Goal: Task Accomplishment & Management: Complete application form

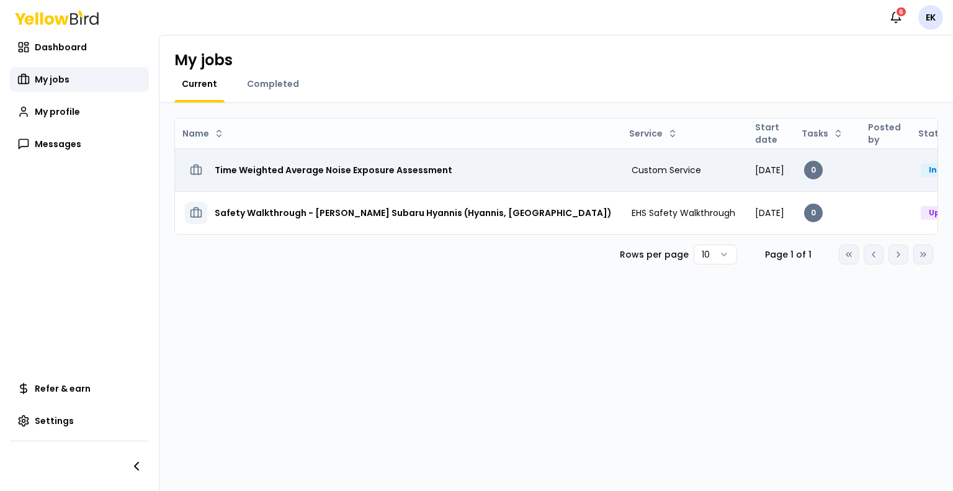
click at [347, 174] on h3 "Time Weighted Average Noise Exposure Assessment" at bounding box center [334, 170] width 238 height 22
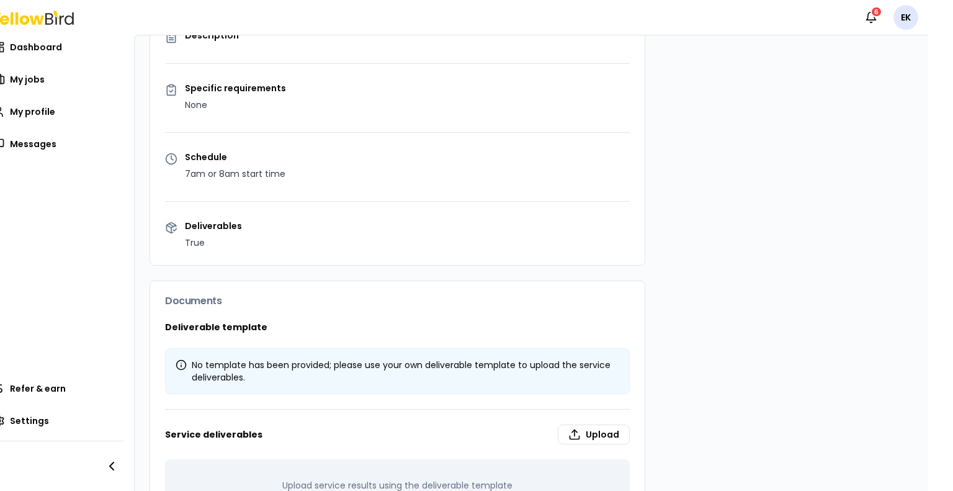
scroll to position [347, 0]
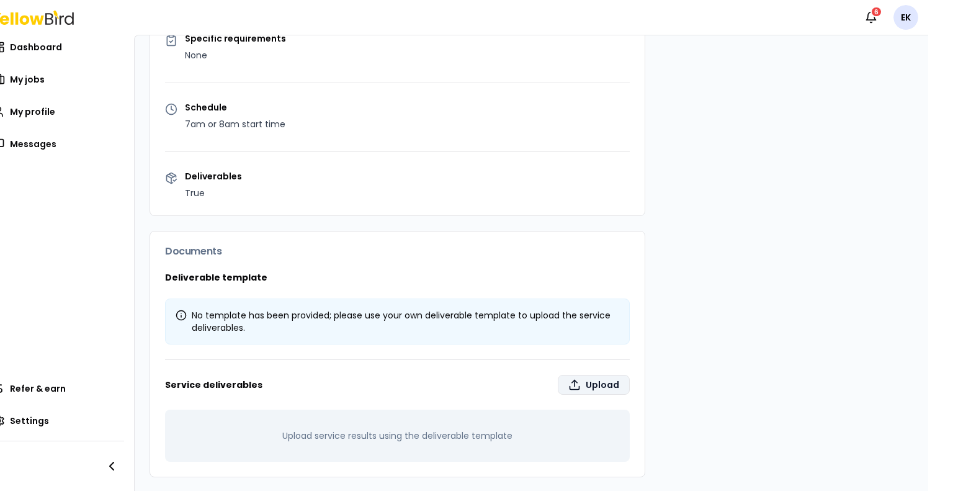
click at [594, 382] on label "Upload" at bounding box center [594, 385] width 72 height 20
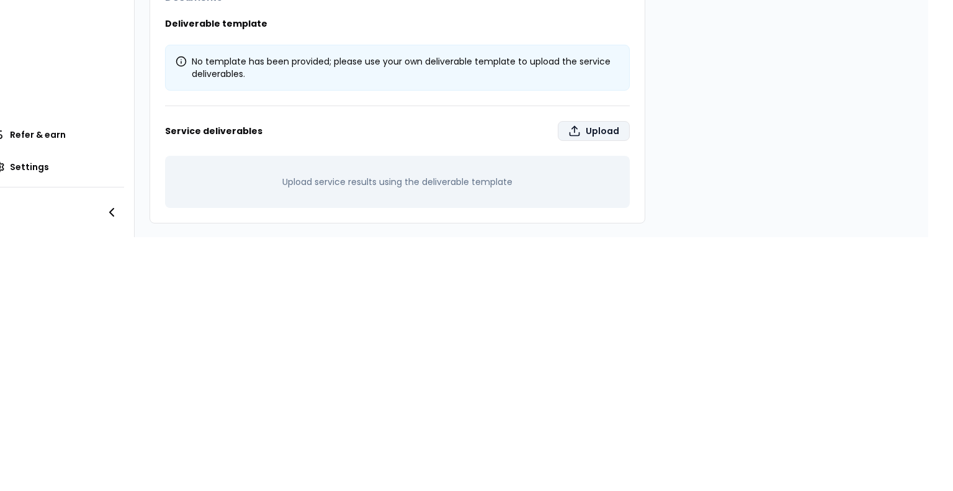
type input "**********"
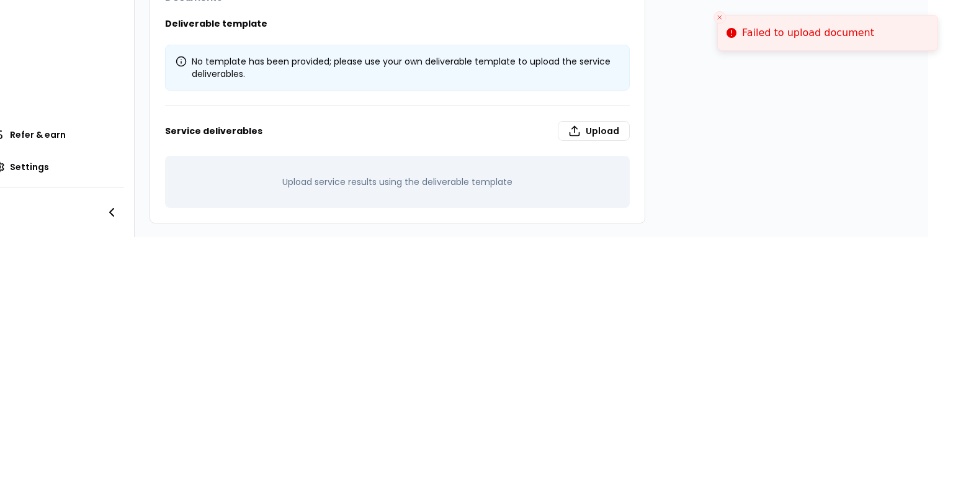
click at [489, 174] on div "Upload service results using the deliverable template" at bounding box center [397, 182] width 465 height 52
click at [582, 121] on label "Upload" at bounding box center [594, 131] width 72 height 20
click at [582, 466] on input "Upload" at bounding box center [640, 478] width 953 height 25
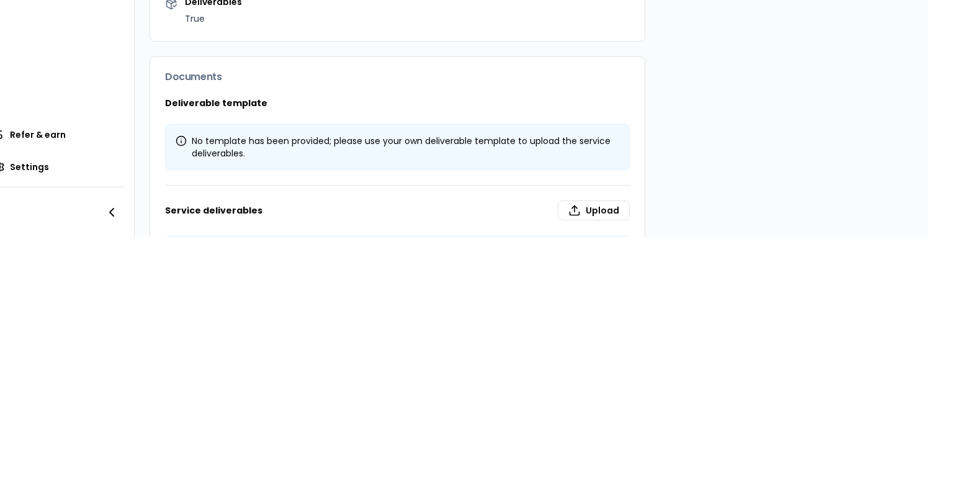
scroll to position [347, 0]
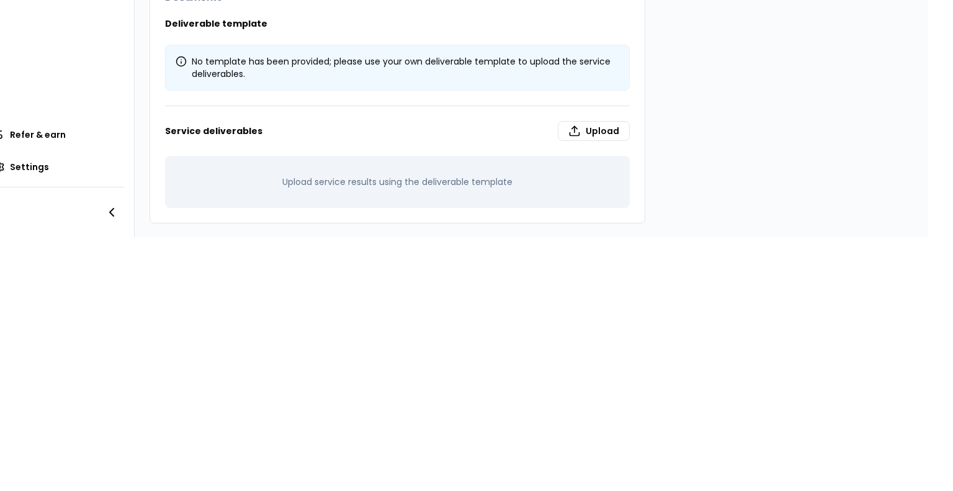
click at [933, 190] on div "Notifications 6 EK Dashboard My jobs My profile Messages Refer & earn Settings …" at bounding box center [476, 245] width 953 height 491
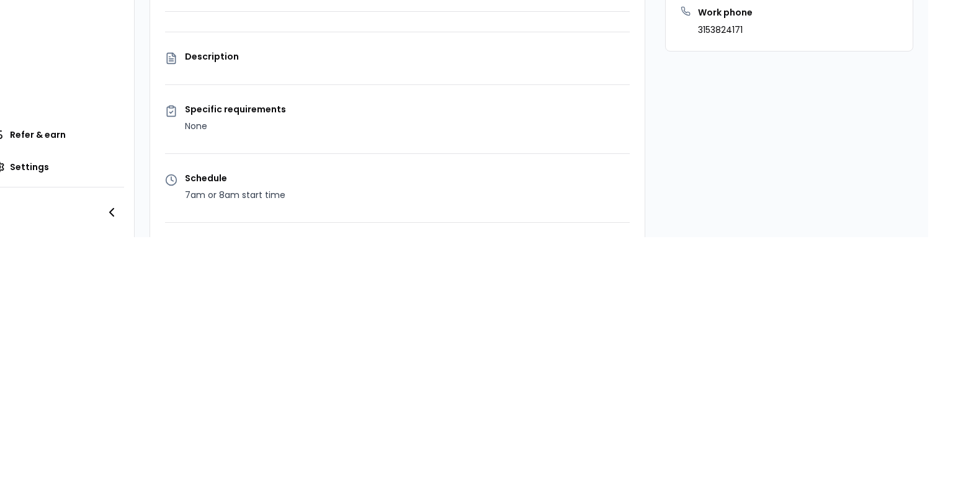
scroll to position [0, 0]
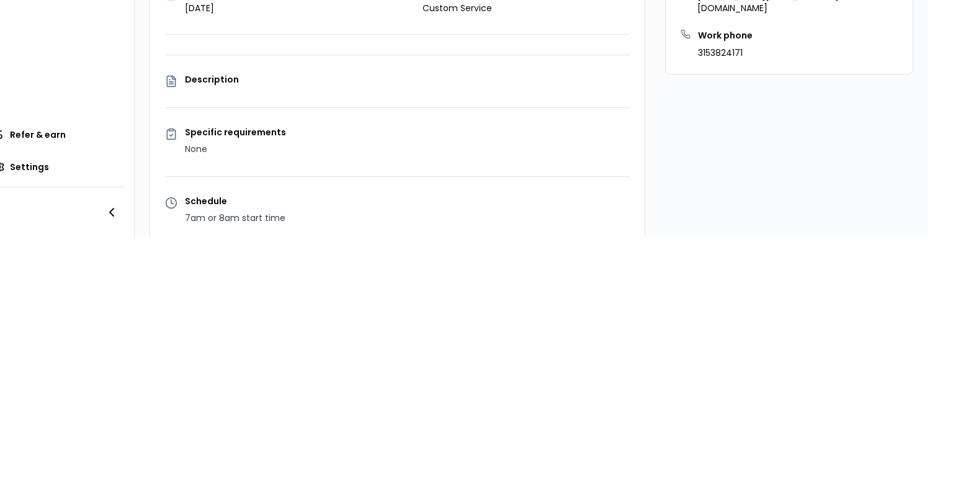
click at [952, 58] on div "Notifications 6 EK Dashboard My jobs My profile Messages Refer & earn Settings …" at bounding box center [476, 245] width 953 height 491
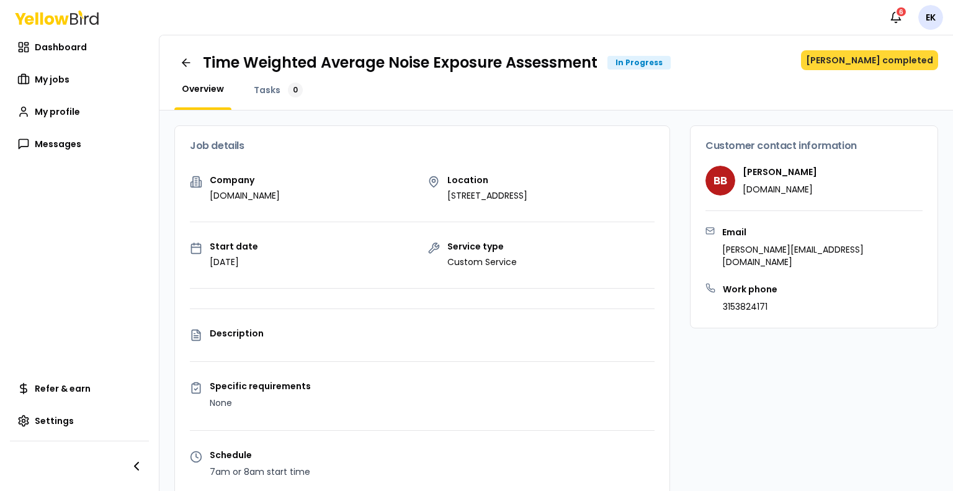
click at [871, 60] on button "[PERSON_NAME] completed" at bounding box center [869, 60] width 137 height 20
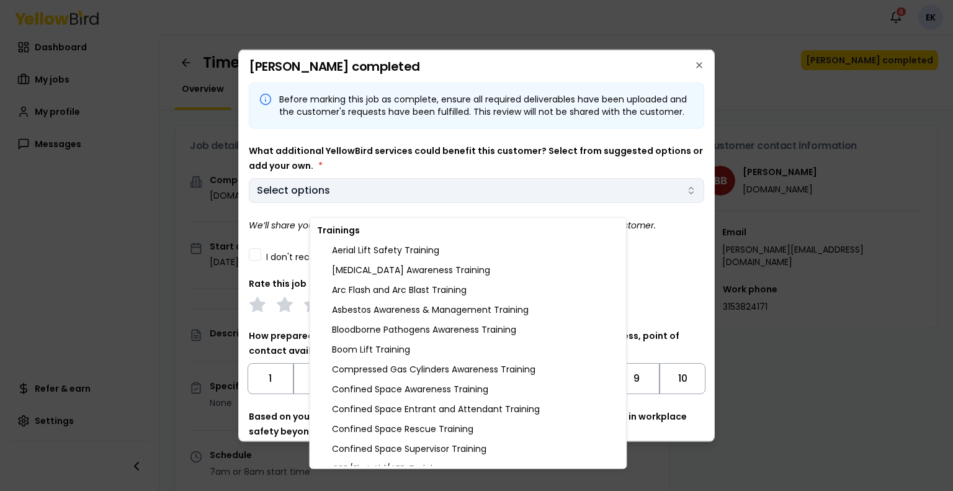
click at [635, 208] on body "Notifications 6 EK Dashboard My jobs My profile Messages Refer & earn Settings …" at bounding box center [476, 245] width 953 height 491
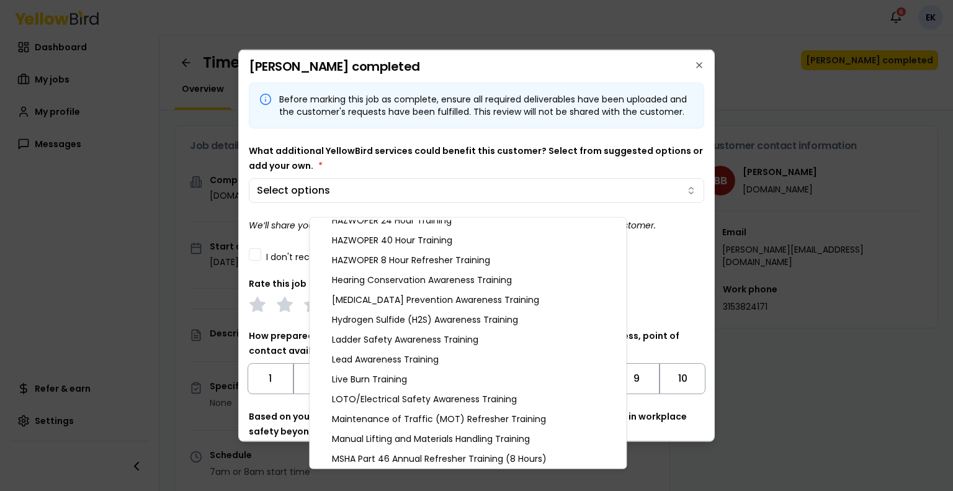
scroll to position [519, 0]
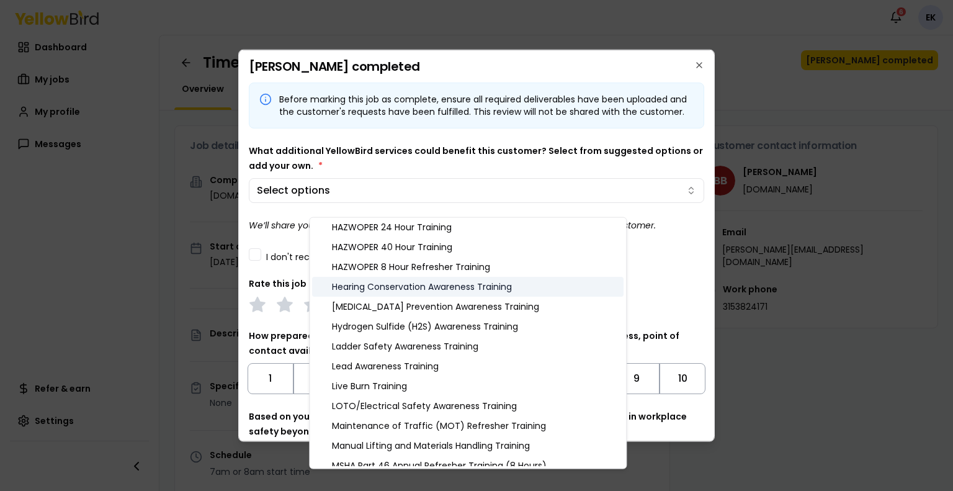
click at [434, 288] on div "Hearing Conservation Awareness Training" at bounding box center [467, 287] width 311 height 20
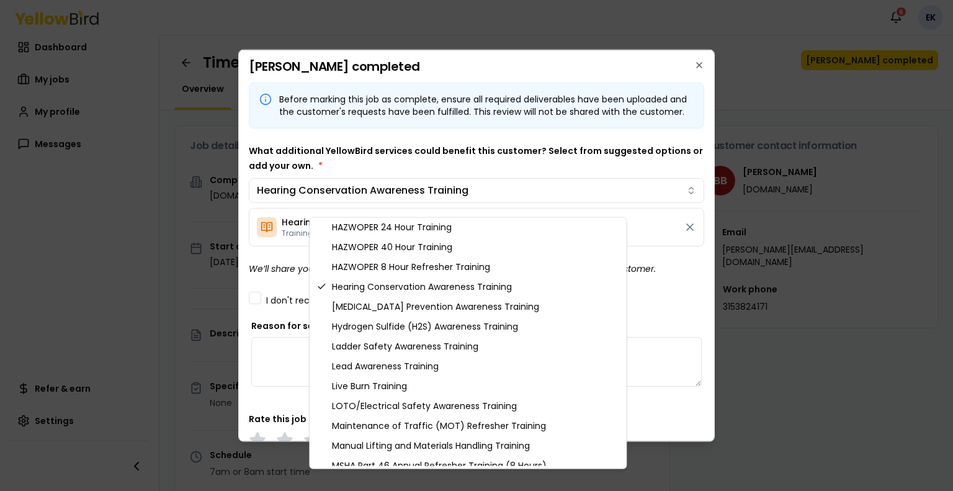
click at [654, 309] on body "Notifications 6 EK Dashboard My jobs My profile Messages Refer & earn Settings …" at bounding box center [476, 245] width 953 height 491
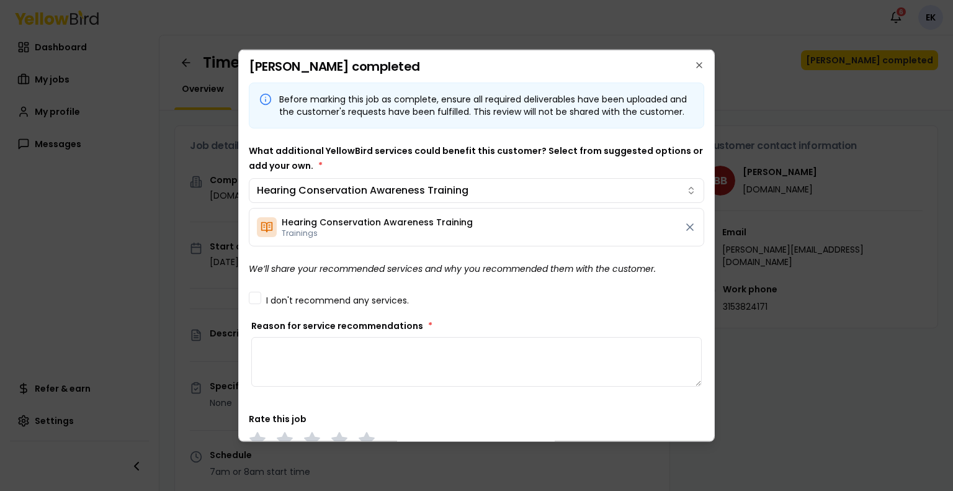
click at [332, 353] on textarea "Reason for service recommendations *" at bounding box center [476, 361] width 450 height 50
type textarea "**********"
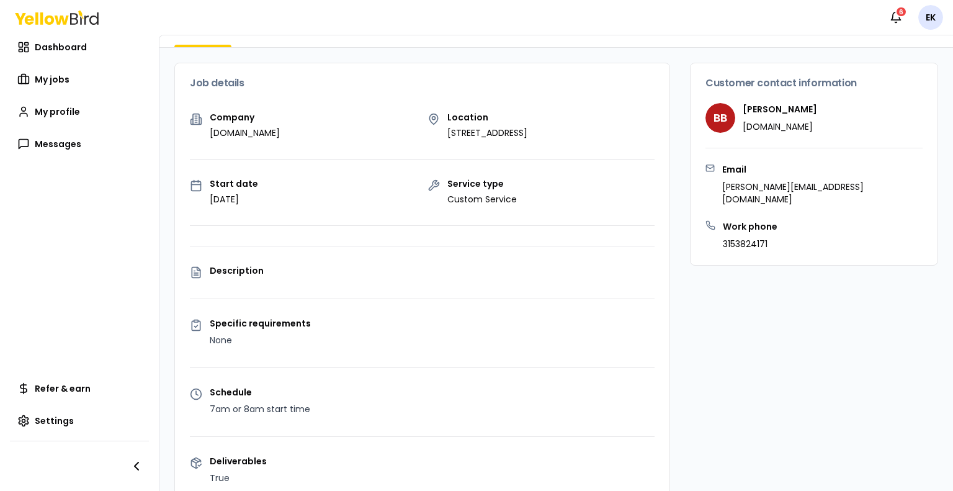
scroll to position [0, 0]
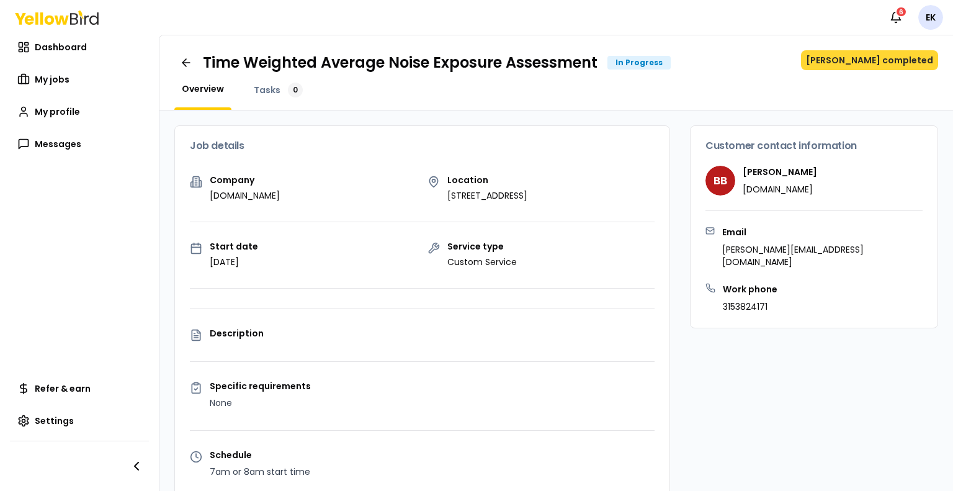
click at [876, 60] on button "[PERSON_NAME] completed" at bounding box center [869, 60] width 137 height 20
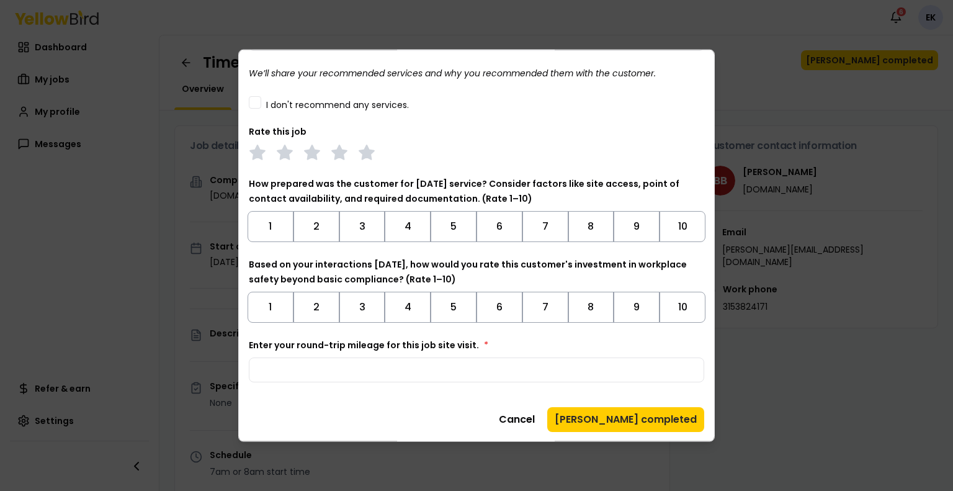
scroll to position [163, 0]
click at [542, 424] on button "Cancel" at bounding box center [516, 418] width 51 height 25
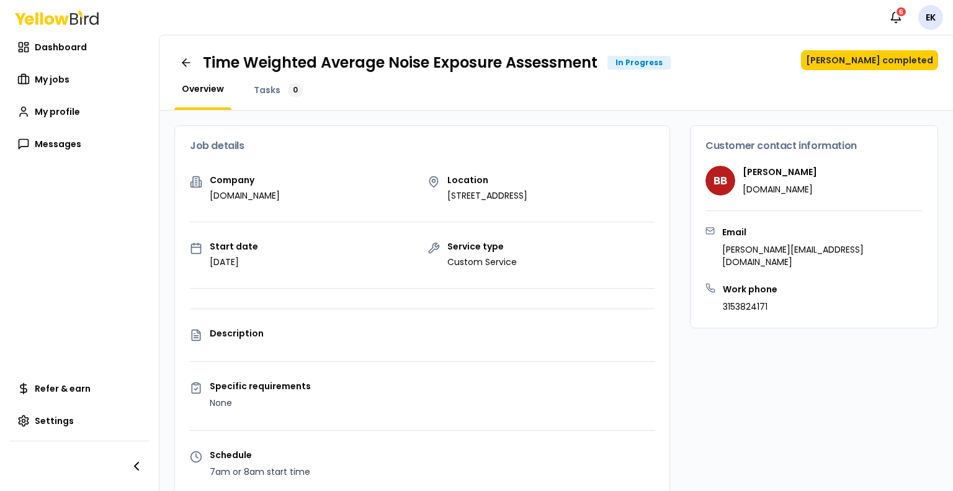
click at [525, 360] on div "Company nva.com Location 285 Newtonville Avenue, Newton, MA 02460 Start date Au…" at bounding box center [422, 369] width 494 height 387
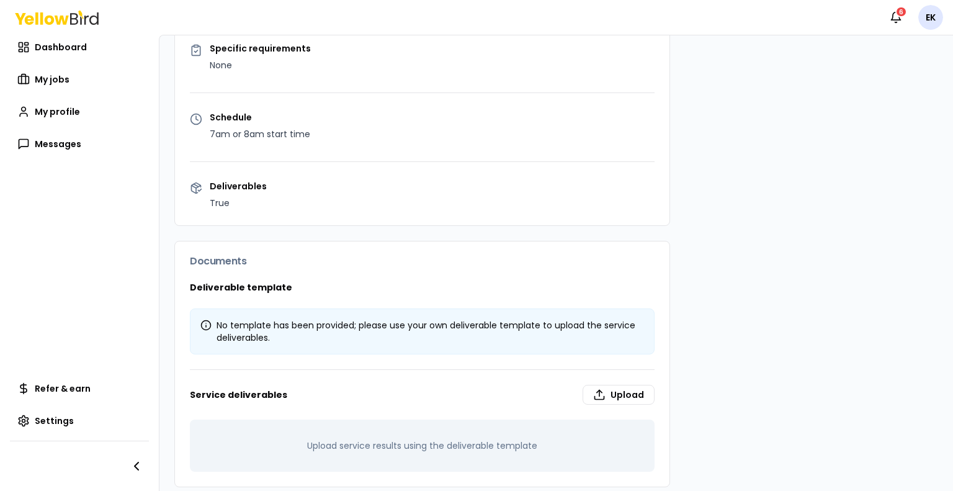
scroll to position [347, 0]
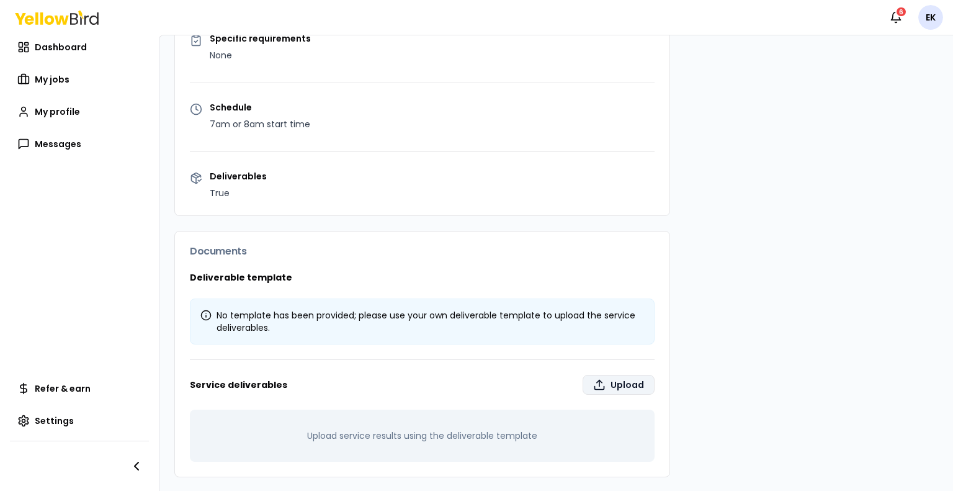
click at [609, 385] on label "Upload" at bounding box center [618, 385] width 72 height 20
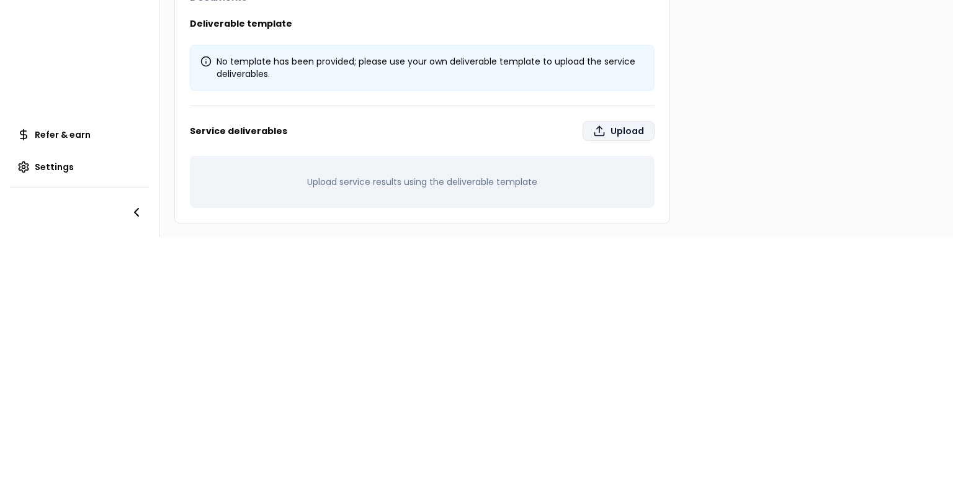
type input "**********"
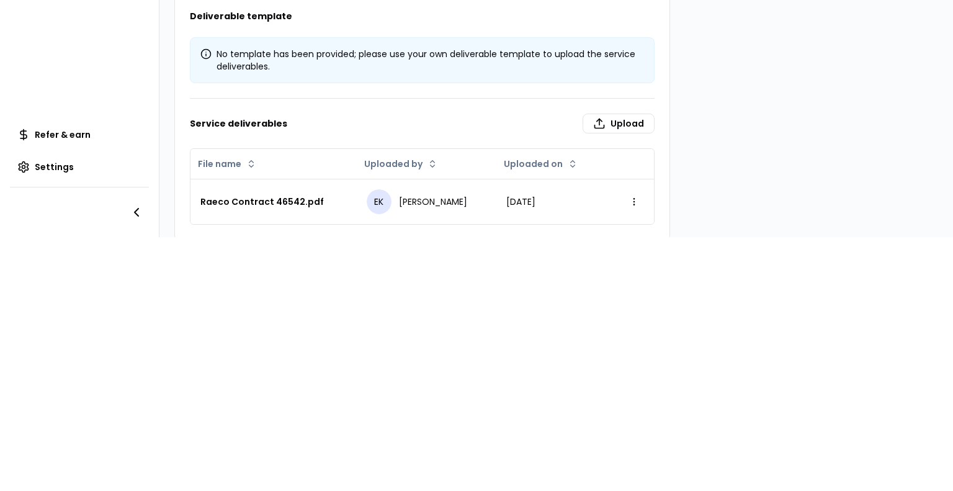
scroll to position [371, 0]
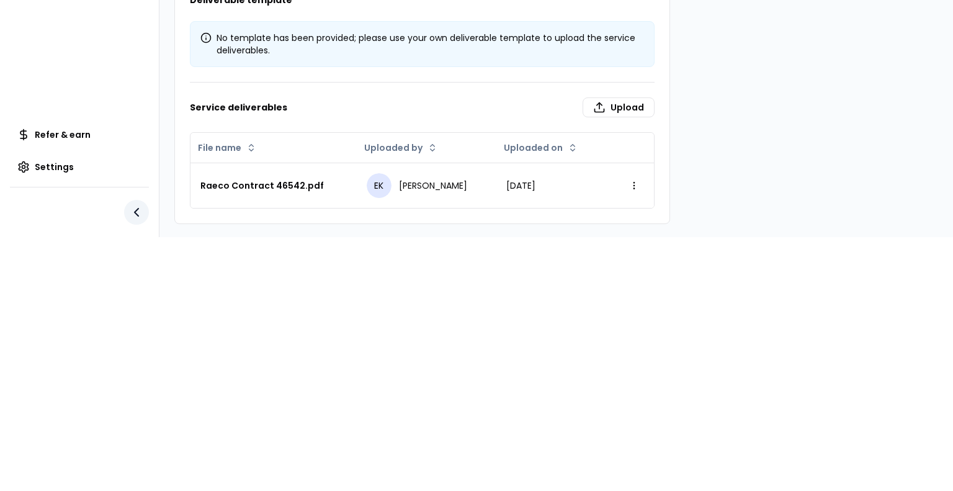
click at [134, 205] on icon "button" at bounding box center [136, 212] width 15 height 15
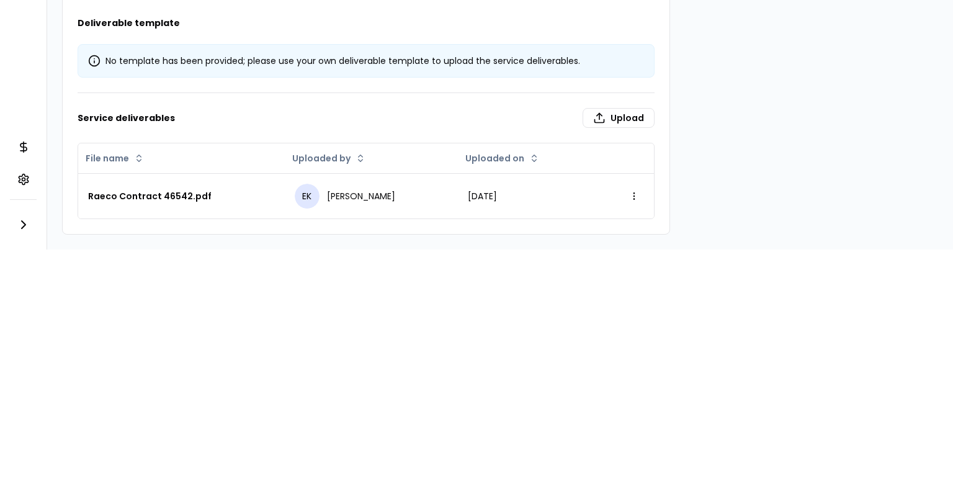
scroll to position [249, 0]
click at [19, 221] on icon "button" at bounding box center [23, 224] width 15 height 15
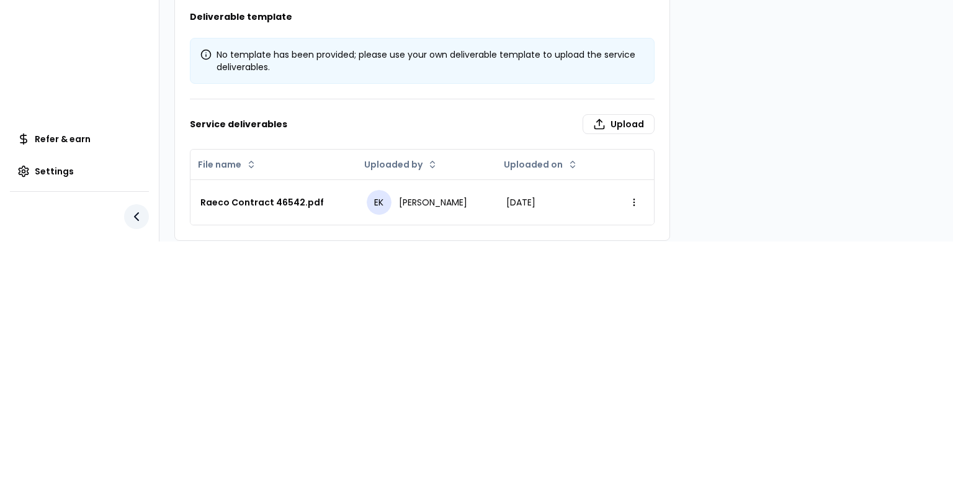
scroll to position [371, 0]
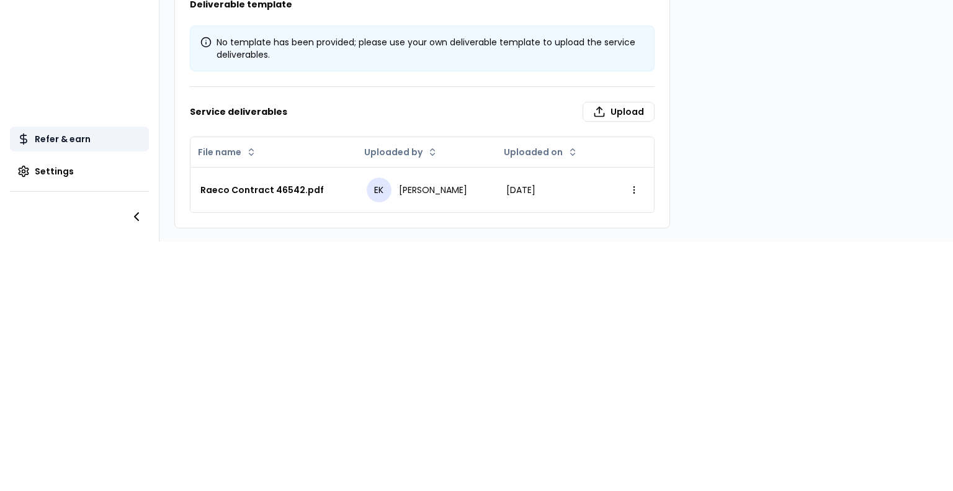
click at [38, 141] on span "Refer & earn" at bounding box center [63, 139] width 56 height 12
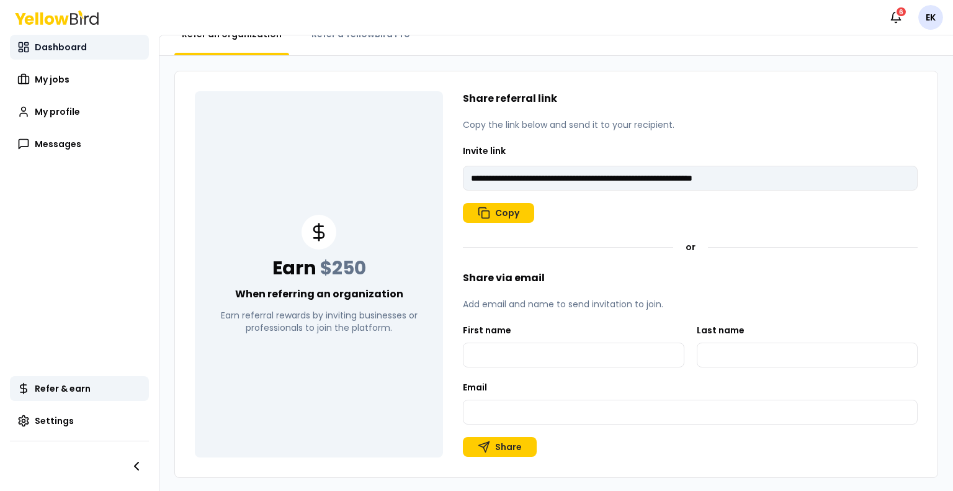
click at [60, 45] on span "Dashboard" at bounding box center [61, 47] width 52 height 12
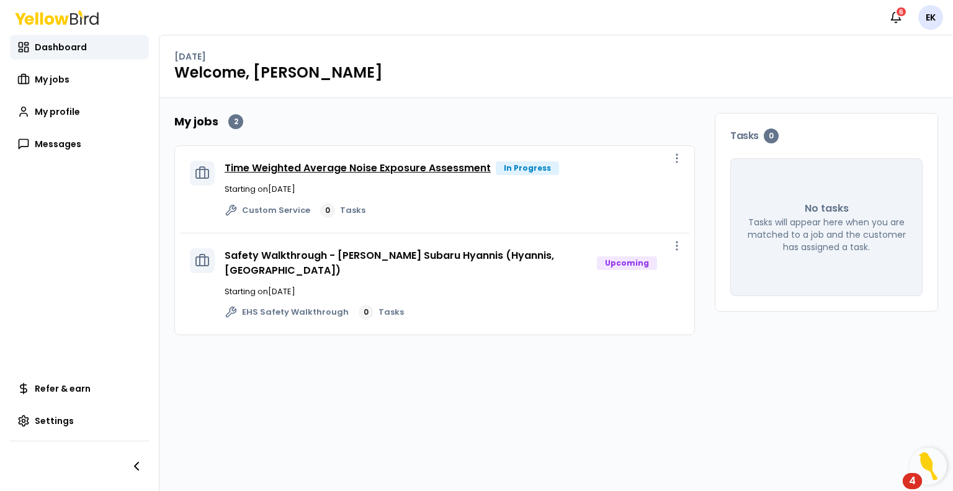
click at [360, 170] on link "Time Weighted Average Noise Exposure Assessment" at bounding box center [358, 168] width 266 height 14
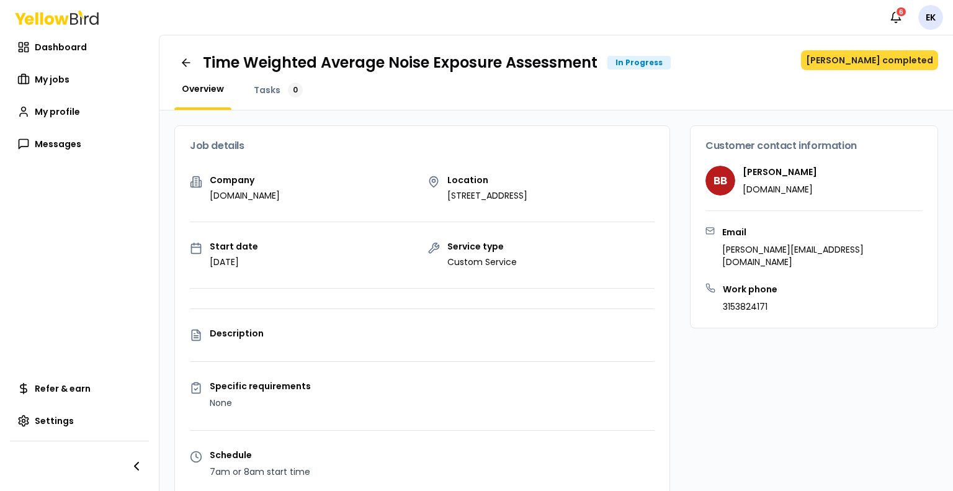
click at [858, 61] on button "[PERSON_NAME] completed" at bounding box center [869, 60] width 137 height 20
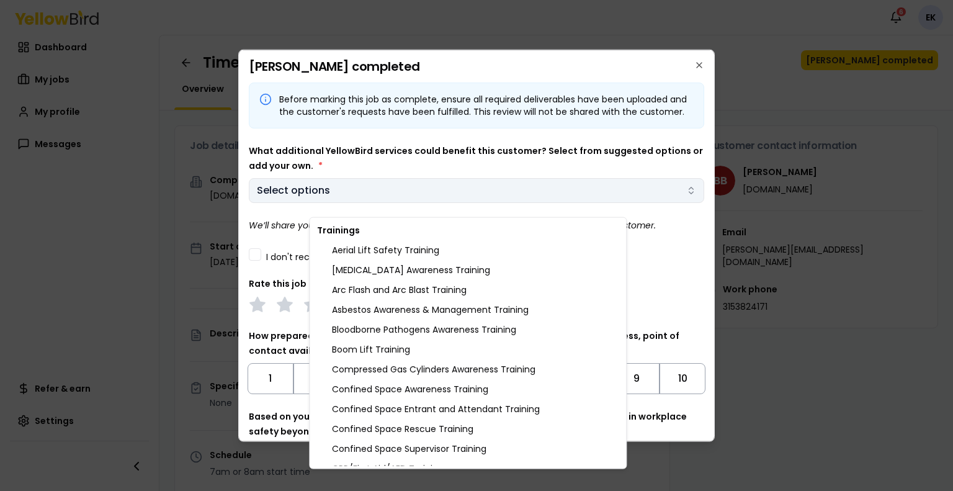
click at [592, 203] on body "Notifications 6 EK Dashboard My jobs My profile Messages Refer & earn Settings …" at bounding box center [476, 245] width 953 height 491
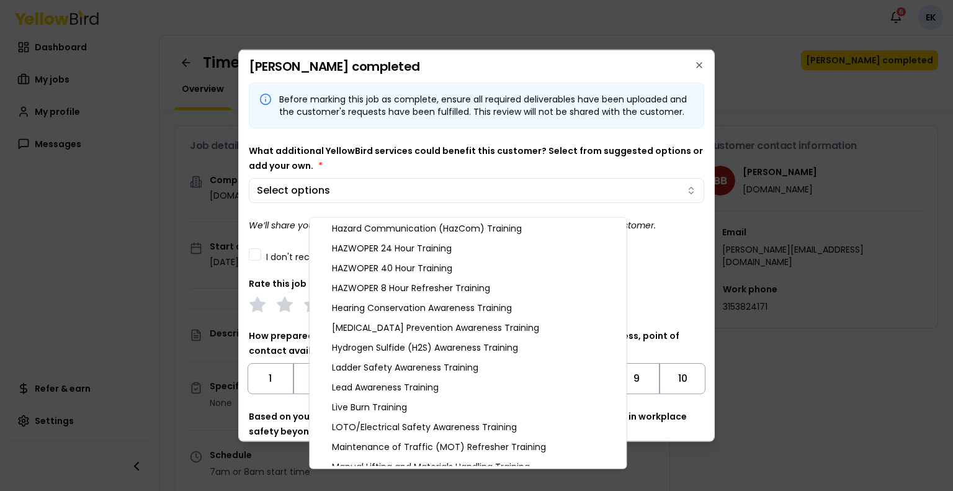
scroll to position [491, 0]
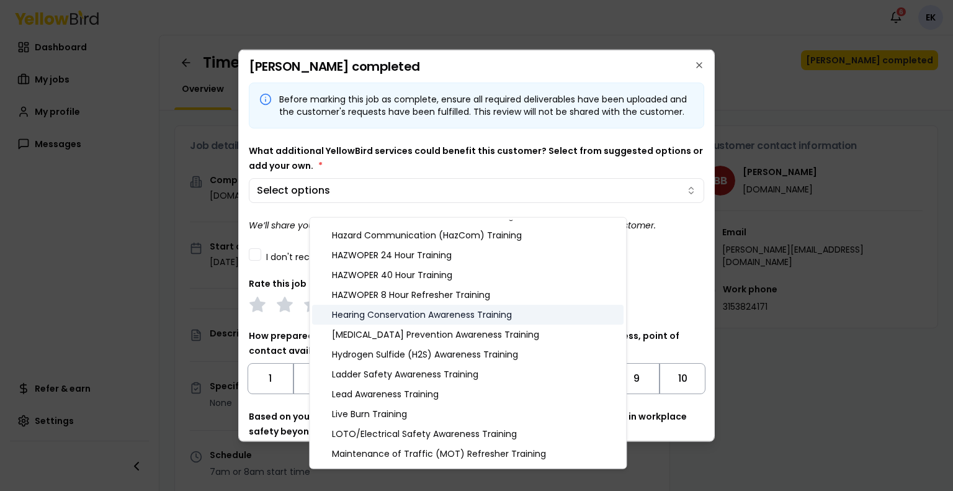
click at [457, 317] on div "Hearing Conservation Awareness Training" at bounding box center [467, 315] width 311 height 20
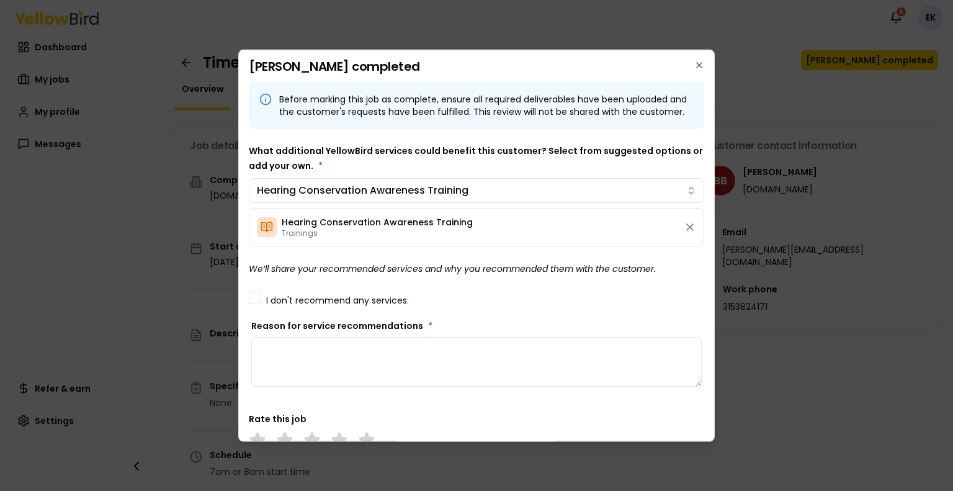
click at [277, 365] on body "Notifications 6 EK Dashboard My jobs My profile Messages Refer & earn Settings …" at bounding box center [476, 245] width 953 height 491
click at [277, 365] on textarea "Reason for service recommendations *" at bounding box center [476, 361] width 450 height 50
type textarea "**********"
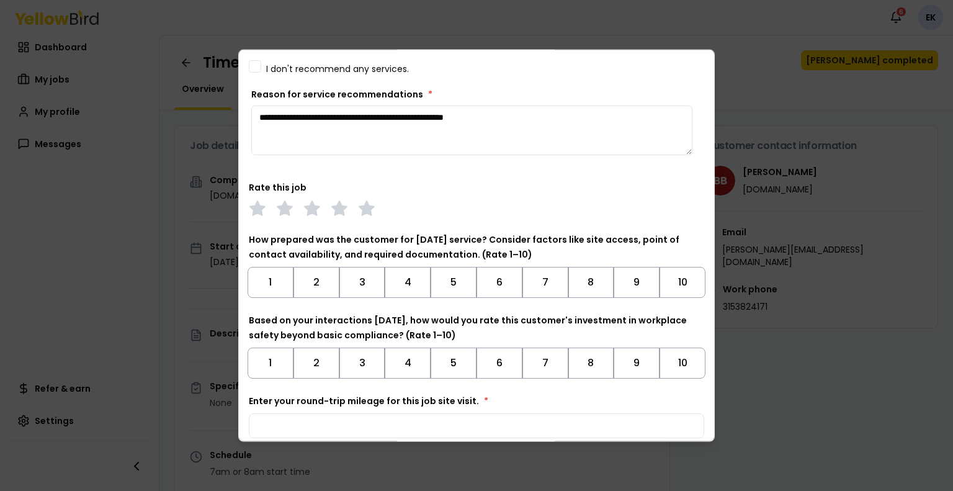
scroll to position [238, 0]
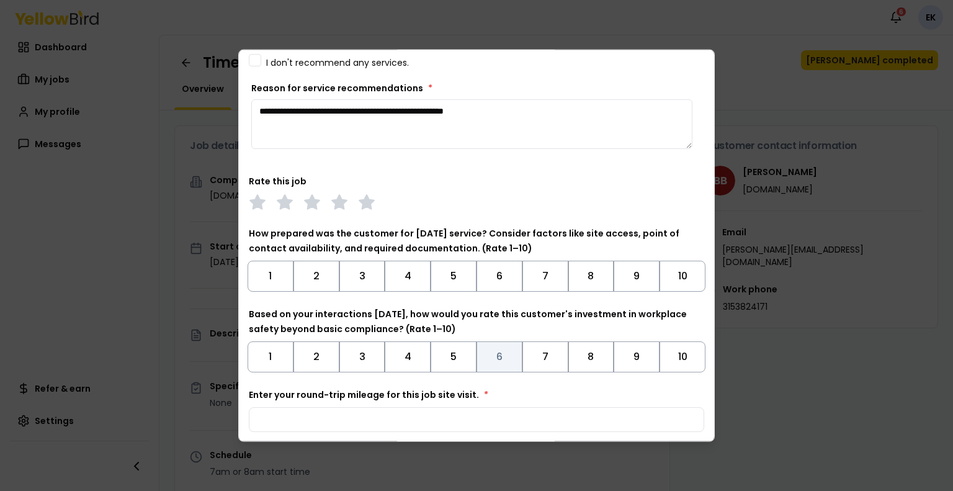
click at [491, 366] on button "6" at bounding box center [499, 356] width 46 height 31
click at [505, 285] on button "6" at bounding box center [499, 275] width 46 height 31
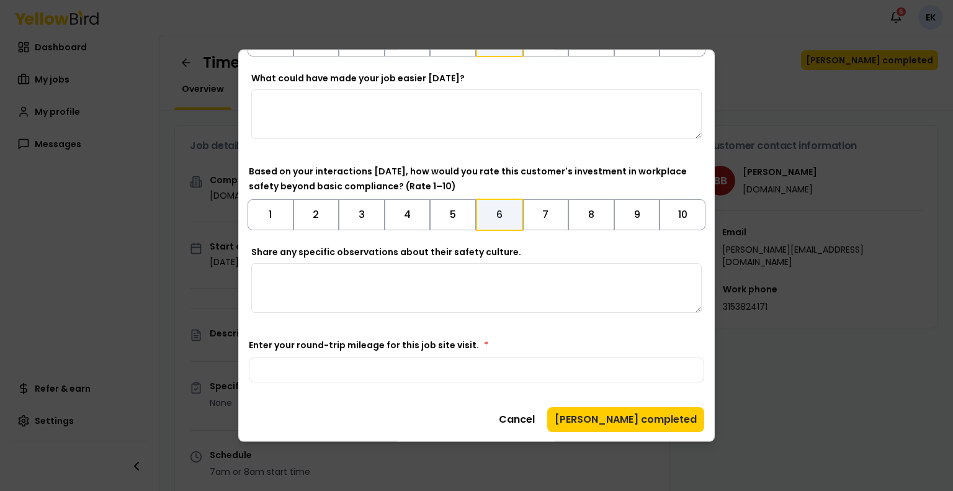
scroll to position [484, 0]
click at [461, 354] on div "Enter your round-trip mileage for this job site visit. *" at bounding box center [476, 359] width 455 height 45
click at [458, 368] on input "Enter your round-trip mileage for this job site visit. *" at bounding box center [476, 369] width 455 height 25
type input "***"
